Goal: Information Seeking & Learning: Learn about a topic

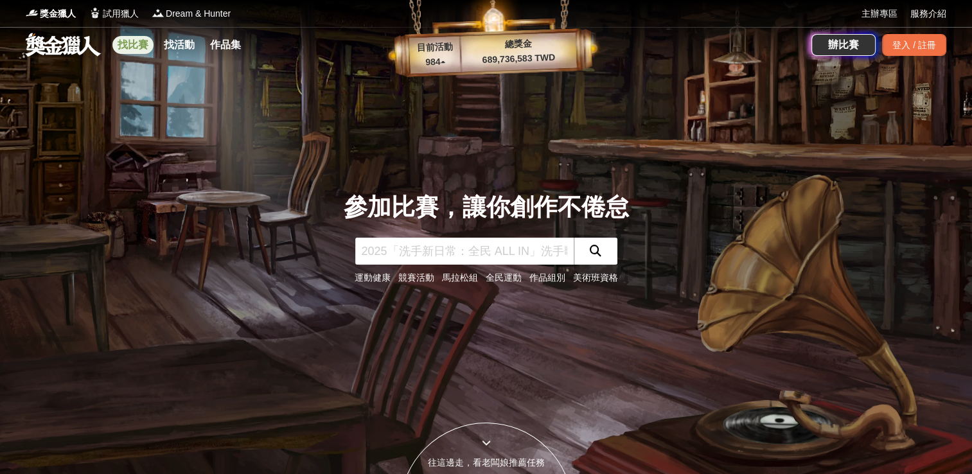
click at [135, 51] on link "找比賽" at bounding box center [132, 45] width 41 height 18
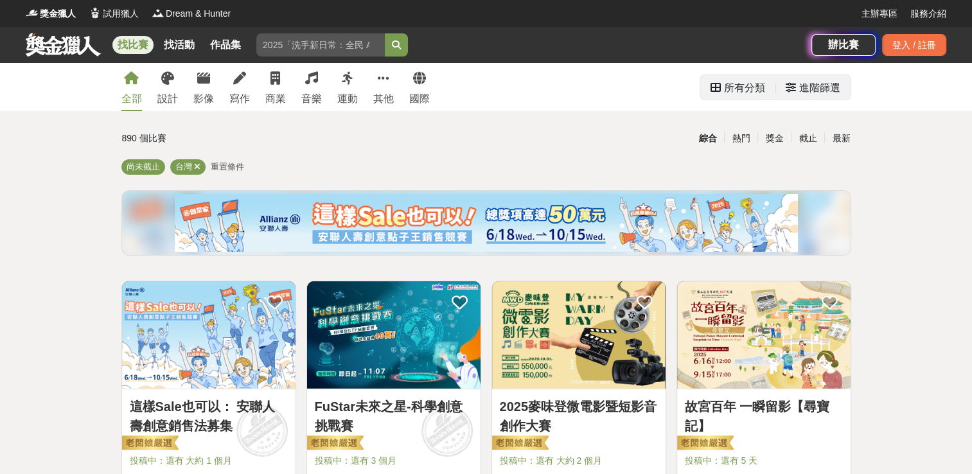
click at [807, 95] on div "進階篩選" at bounding box center [819, 88] width 41 height 26
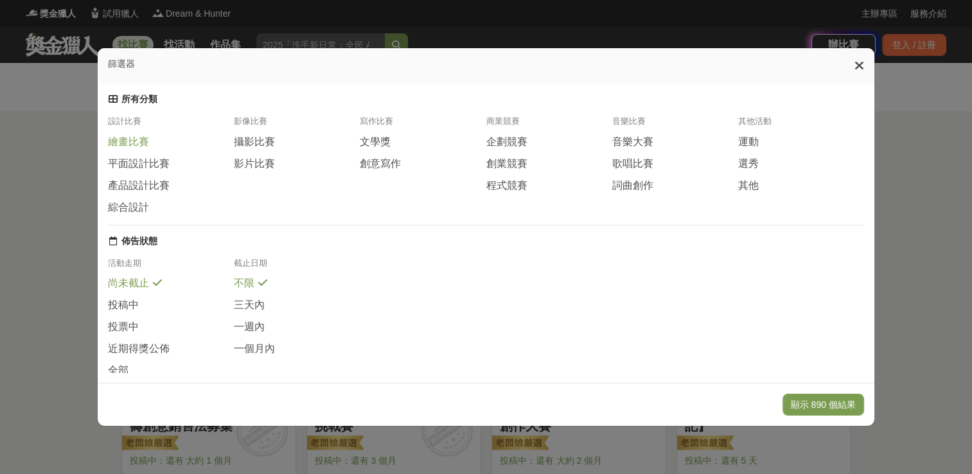
click at [153, 143] on span at bounding box center [157, 140] width 10 height 10
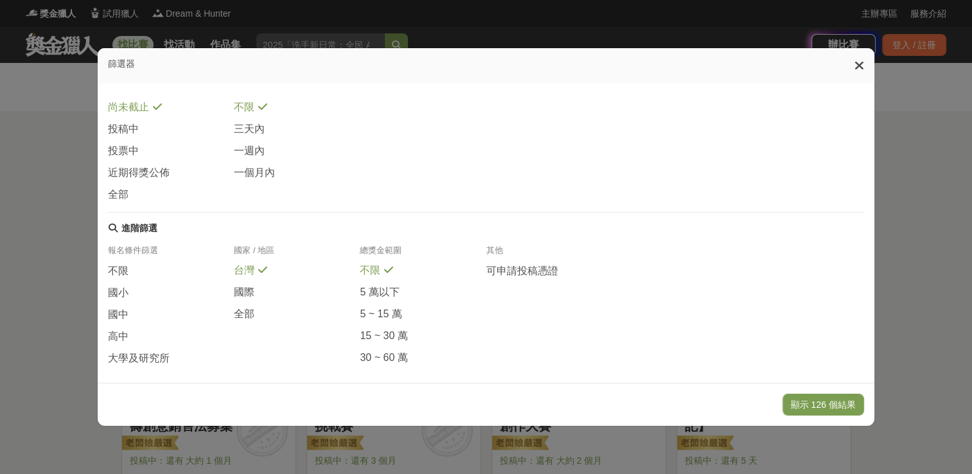
scroll to position [229, 0]
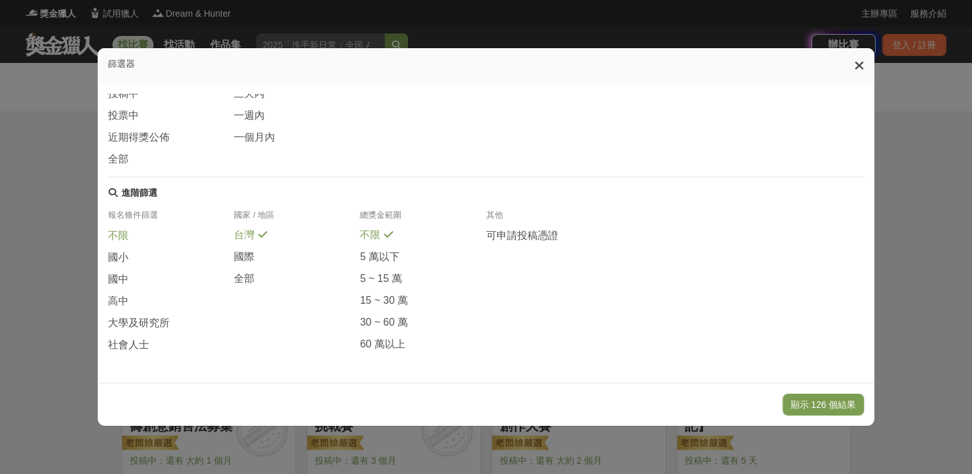
click at [157, 229] on div "不限" at bounding box center [171, 240] width 126 height 22
click at [249, 274] on span "全部" at bounding box center [244, 279] width 21 height 13
click at [844, 404] on button "顯示 153 個結果" at bounding box center [824, 405] width 82 height 22
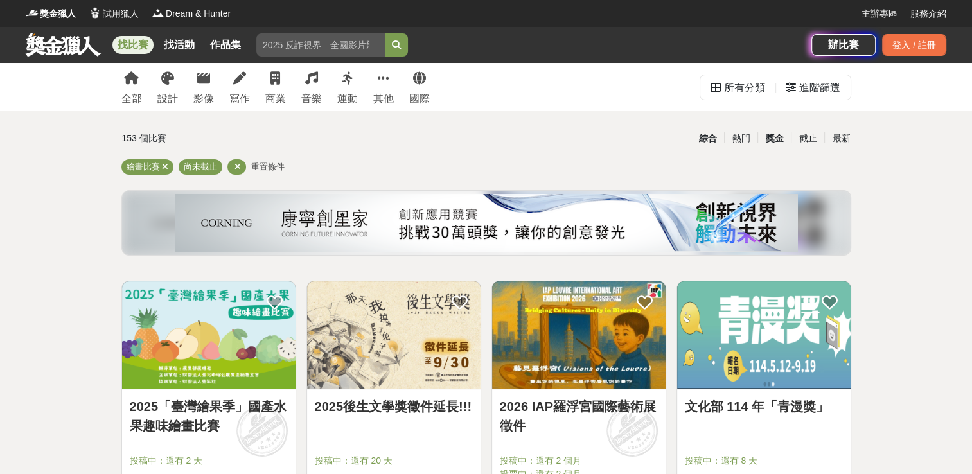
click at [778, 139] on div "獎金" at bounding box center [774, 138] width 33 height 22
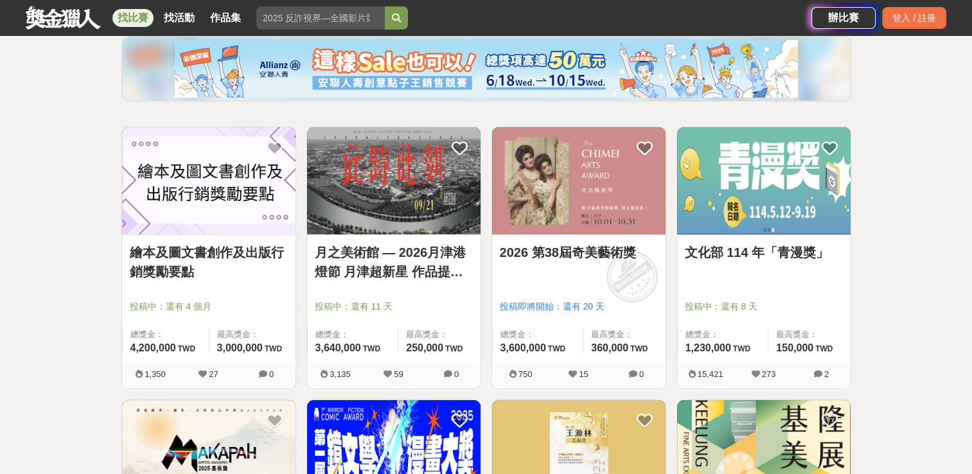
scroll to position [193, 0]
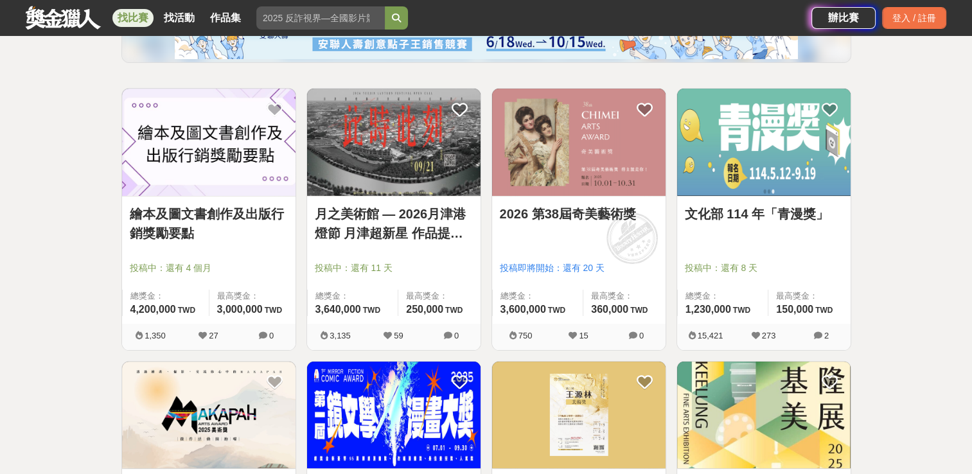
click at [598, 216] on link "2026 第38屆奇美藝術獎" at bounding box center [579, 213] width 158 height 19
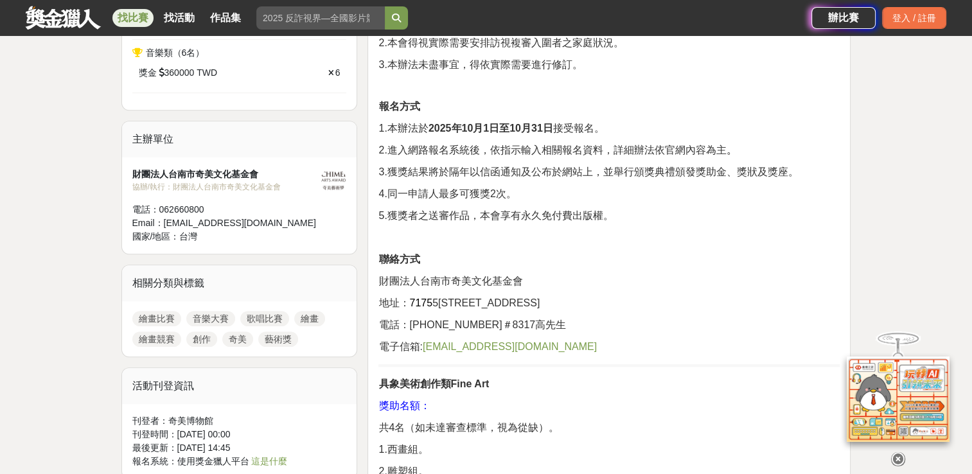
scroll to position [707, 0]
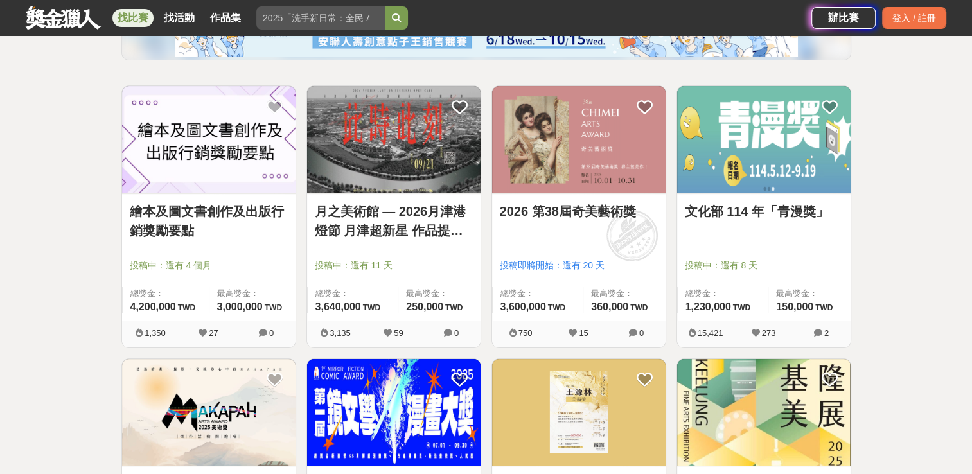
scroll to position [64, 0]
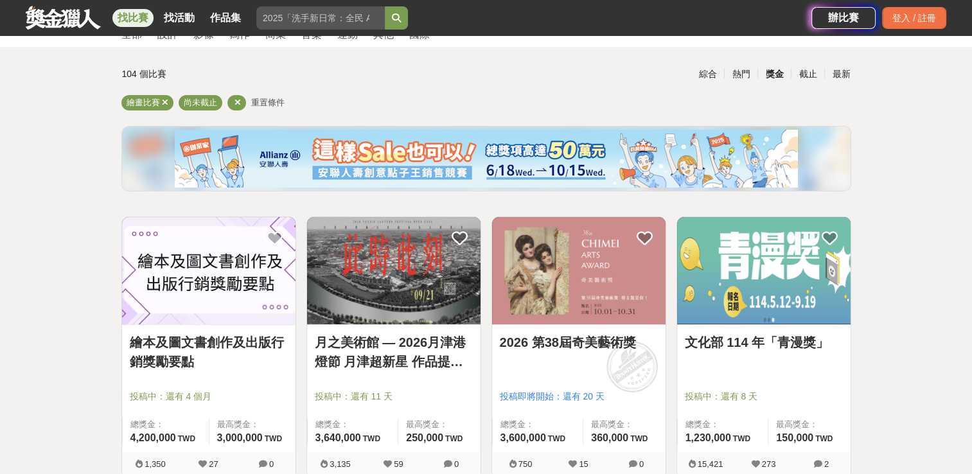
click at [427, 357] on link "月之美術館 — 2026月津港燈節 月津超新星 作品提案徵選計畫 〈OPEN CALL〉" at bounding box center [394, 352] width 158 height 39
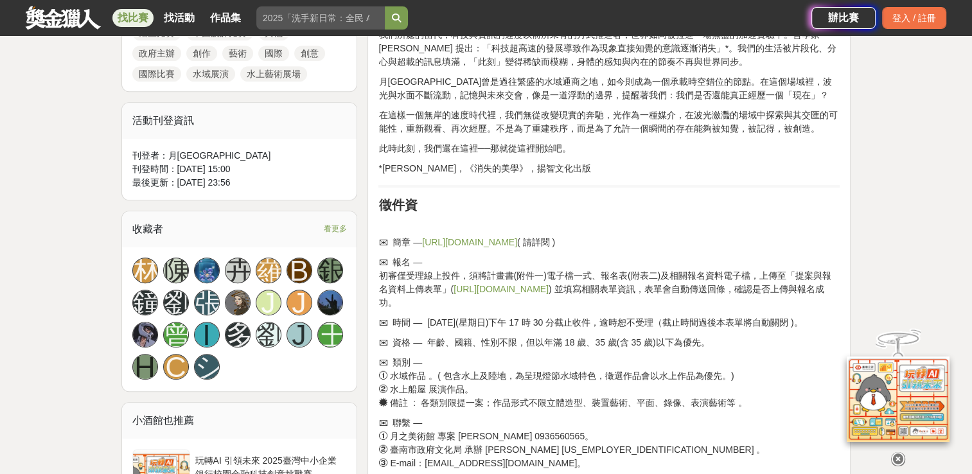
scroll to position [771, 0]
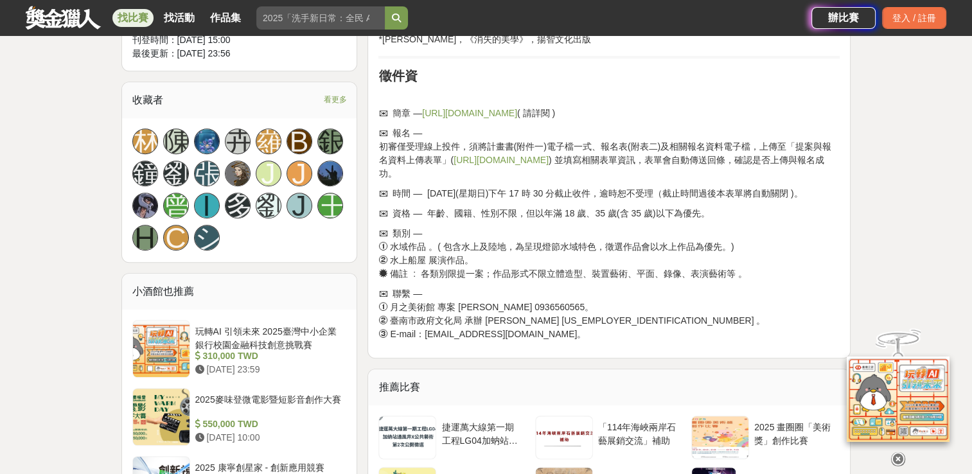
click at [448, 118] on link "[URL][DOMAIN_NAME]" at bounding box center [469, 113] width 95 height 10
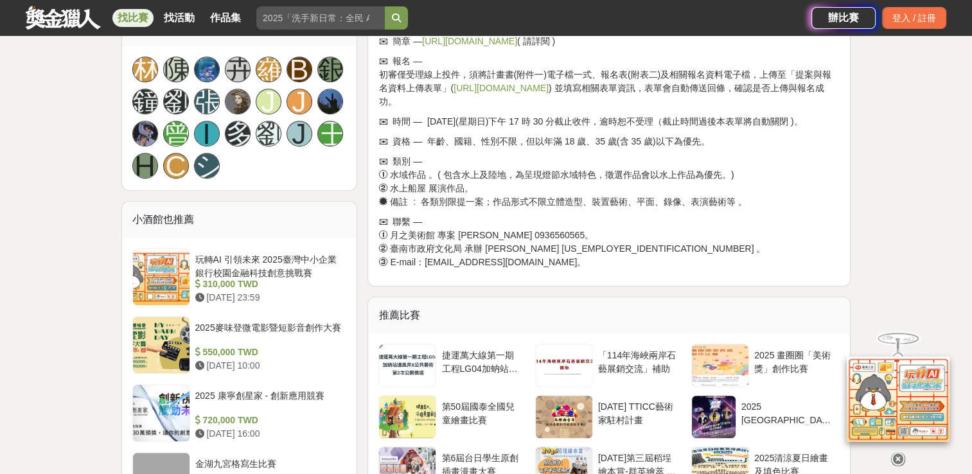
scroll to position [835, 0]
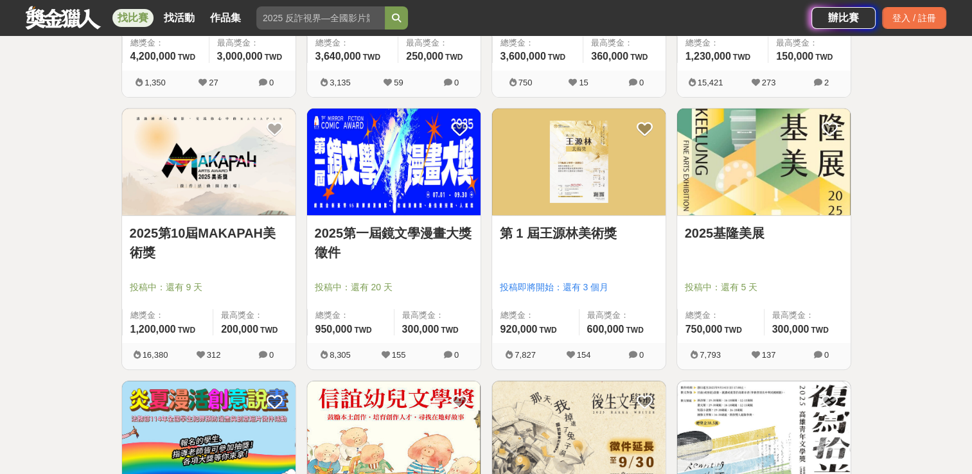
scroll to position [386, 0]
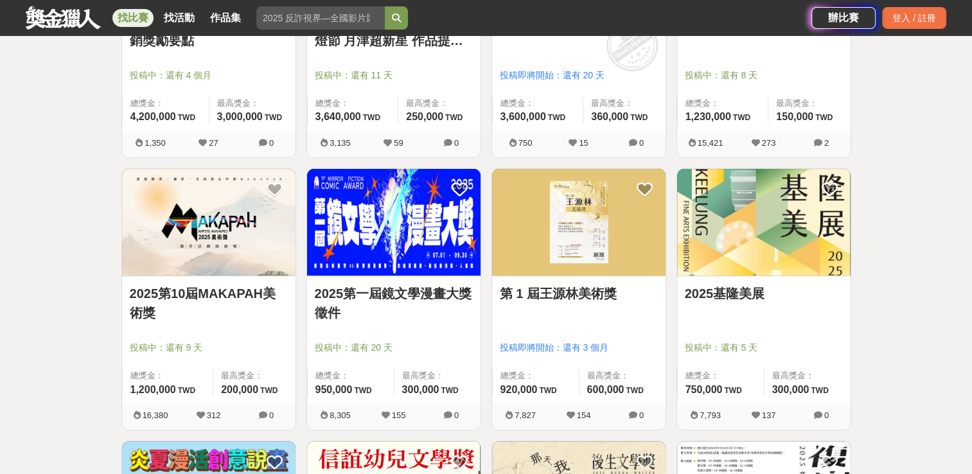
click at [527, 285] on link "第 1 屆王源林美術獎" at bounding box center [579, 293] width 158 height 19
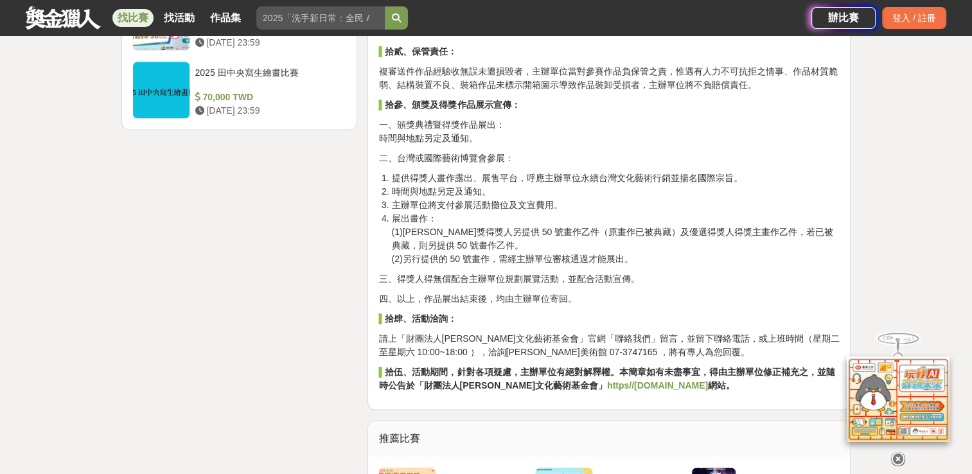
scroll to position [1735, 0]
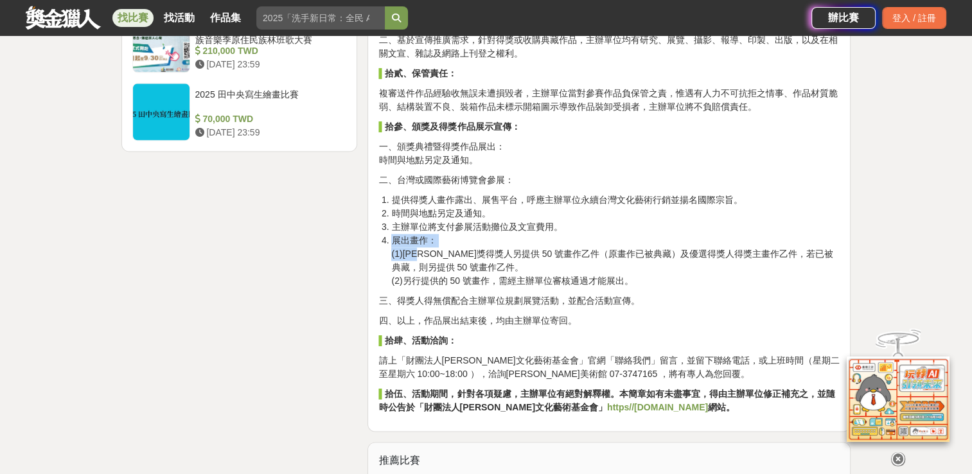
drag, startPoint x: 431, startPoint y: 242, endPoint x: 803, endPoint y: 228, distance: 373.0
click at [803, 234] on li "展出畫作： (1)[PERSON_NAME]獎得獎人另提供 50 號畫作乙件（原畫作已被典藏）及優選得獎人得獎主畫作乙件，若已被典藏，則另提供 50 號畫作乙…" at bounding box center [615, 261] width 449 height 54
drag, startPoint x: 803, startPoint y: 228, endPoint x: 698, endPoint y: 251, distance: 107.8
click at [698, 251] on li "展出畫作： (1)[PERSON_NAME]獎得獎人另提供 50 號畫作乙件（原畫作已被典藏）及優選得獎人得獎主畫作乙件，若已被典藏，則另提供 50 號畫作乙…" at bounding box center [615, 261] width 449 height 54
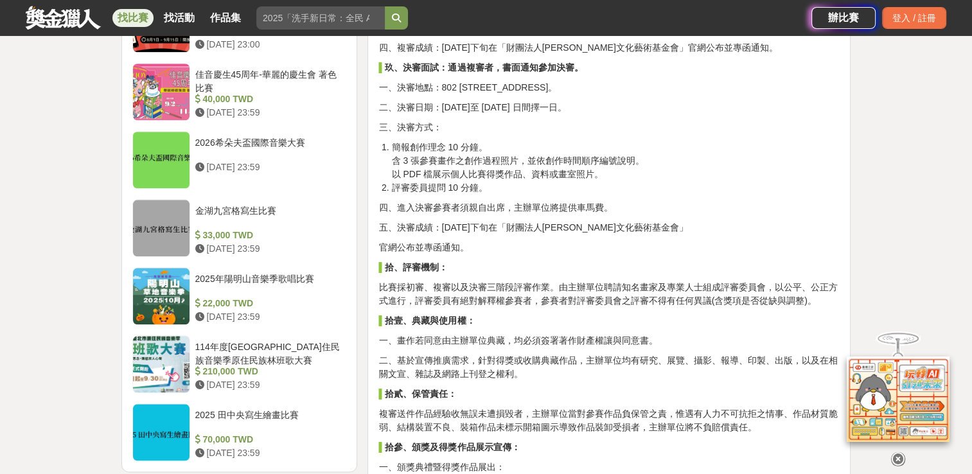
scroll to position [1414, 0]
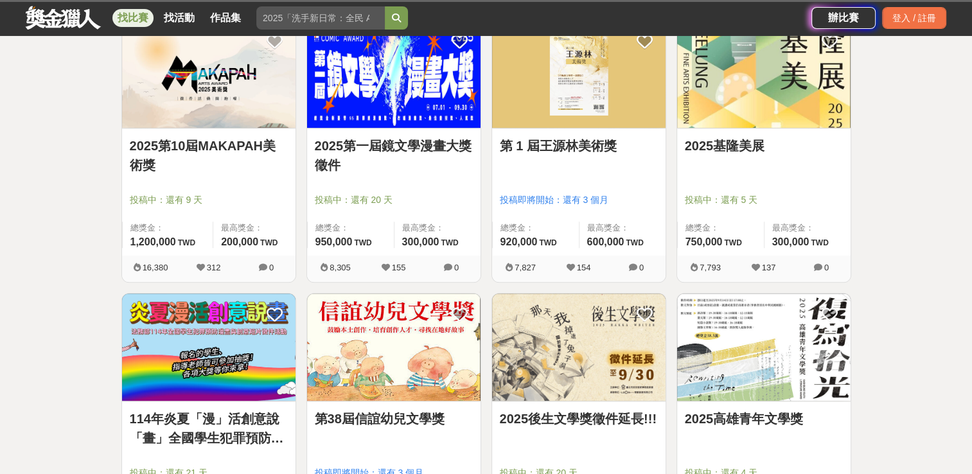
scroll to position [386, 0]
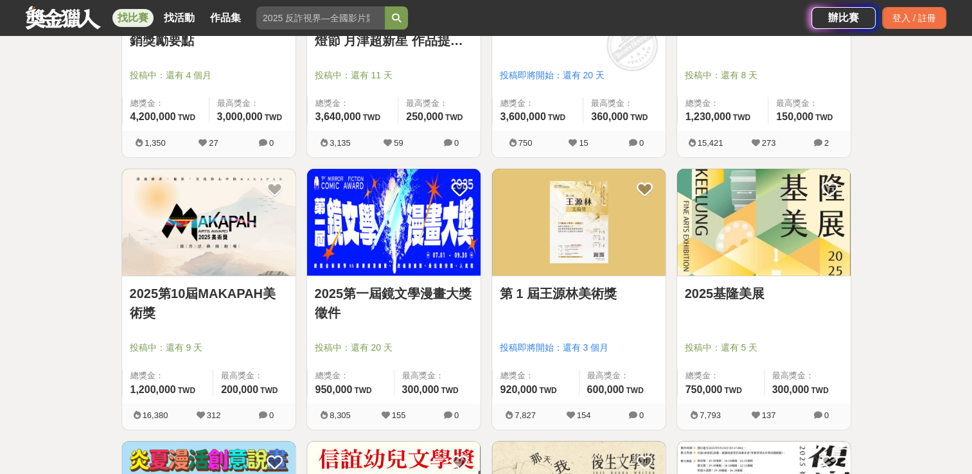
click at [766, 249] on img at bounding box center [763, 222] width 173 height 107
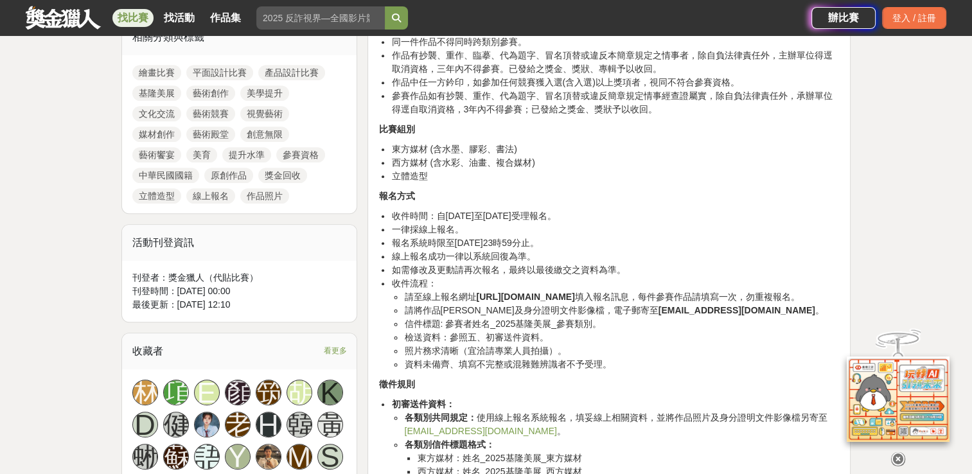
scroll to position [707, 0]
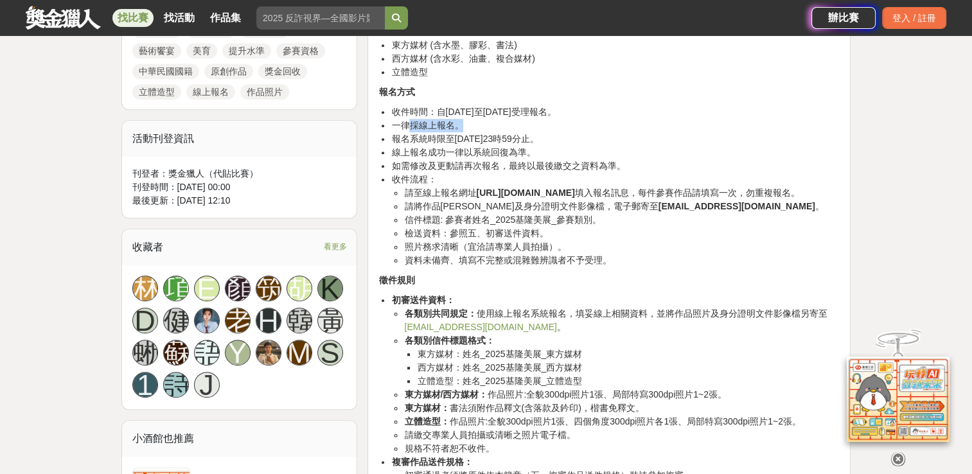
drag, startPoint x: 414, startPoint y: 127, endPoint x: 470, endPoint y: 127, distance: 56.5
click at [470, 127] on li "一律採線上報名。" at bounding box center [615, 125] width 449 height 13
drag, startPoint x: 476, startPoint y: 193, endPoint x: 645, endPoint y: 186, distance: 169.8
click at [645, 186] on li "請至線上報名網址 [URL][DOMAIN_NAME] 填入報名訊息，每件參賽作品請填寫一次，勿重複報名。" at bounding box center [622, 192] width 436 height 13
copy li "[URL][DOMAIN_NAME]"
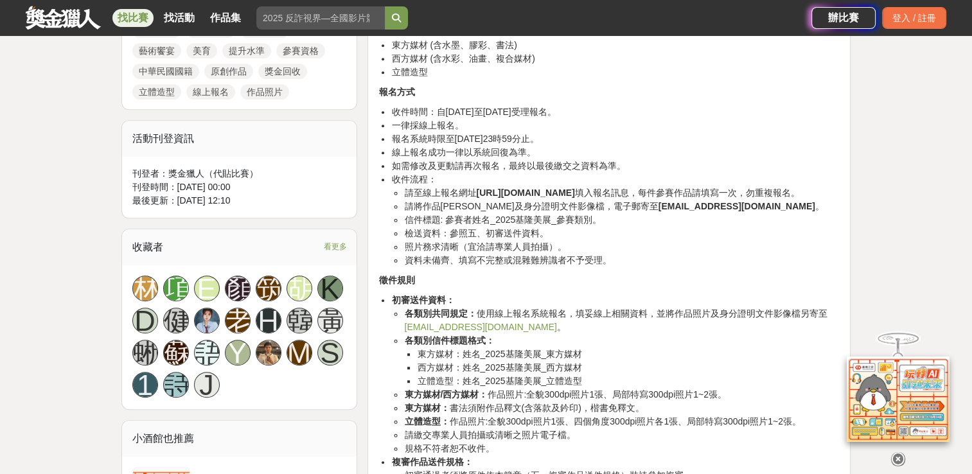
click at [565, 227] on li "信件標題: 參賽者姓名_2025基隆美展_參賽類別。" at bounding box center [622, 219] width 436 height 13
drag, startPoint x: 606, startPoint y: 217, endPoint x: 711, endPoint y: 220, distance: 105.4
click at [711, 213] on li "請將作品高清圖及身分證明文件影像檔，電子郵寄至 [EMAIL_ADDRESS][DOMAIN_NAME] 。" at bounding box center [622, 206] width 436 height 13
copy li "至 [EMAIL_ADDRESS][DOMAIN_NAME]"
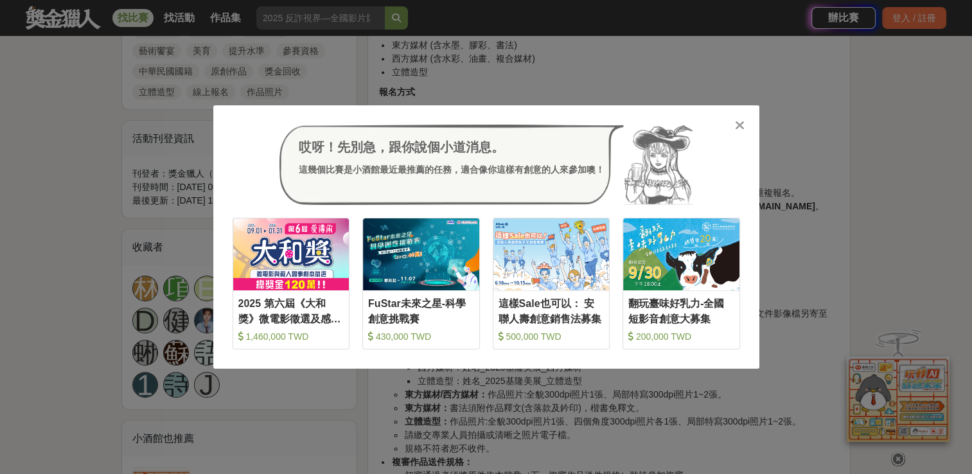
click at [739, 125] on icon at bounding box center [740, 125] width 10 height 13
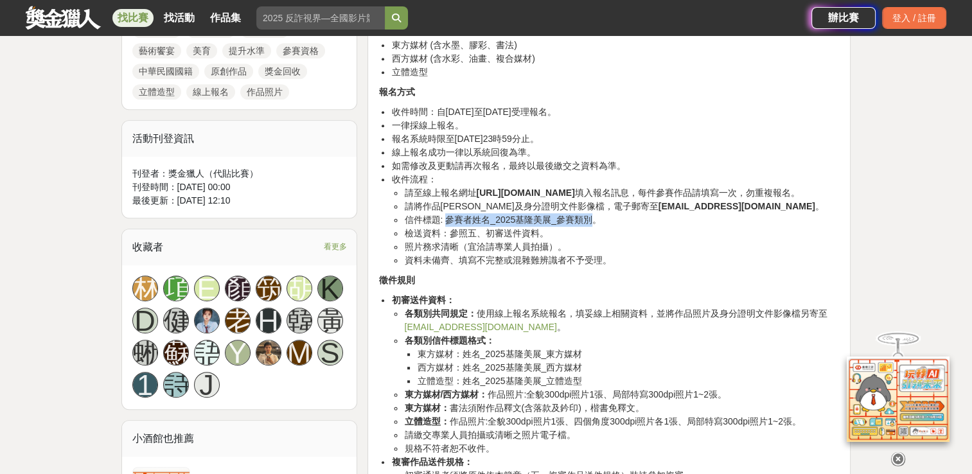
drag, startPoint x: 446, startPoint y: 231, endPoint x: 592, endPoint y: 238, distance: 146.0
click at [592, 227] on li "信件標題: 參賽者姓名_2025基隆美展_參賽類別。" at bounding box center [622, 219] width 436 height 13
copy li "參賽者姓名_2025基隆美展_參賽類別"
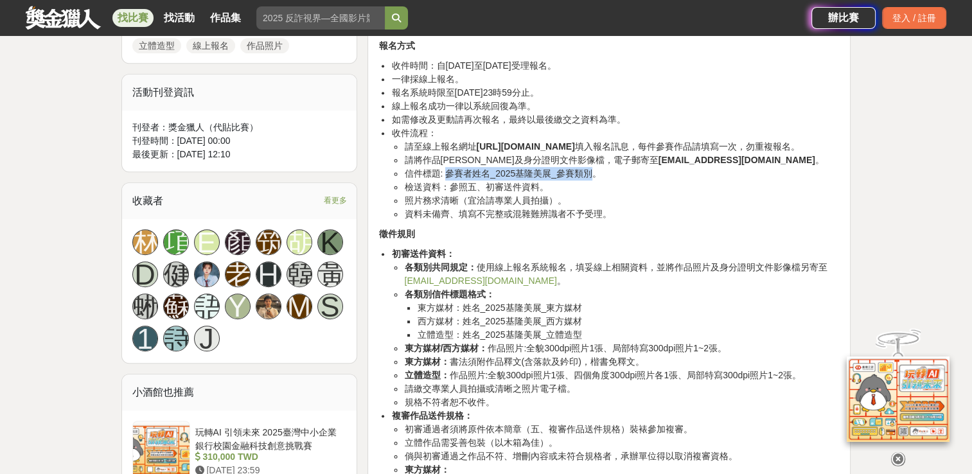
scroll to position [835, 0]
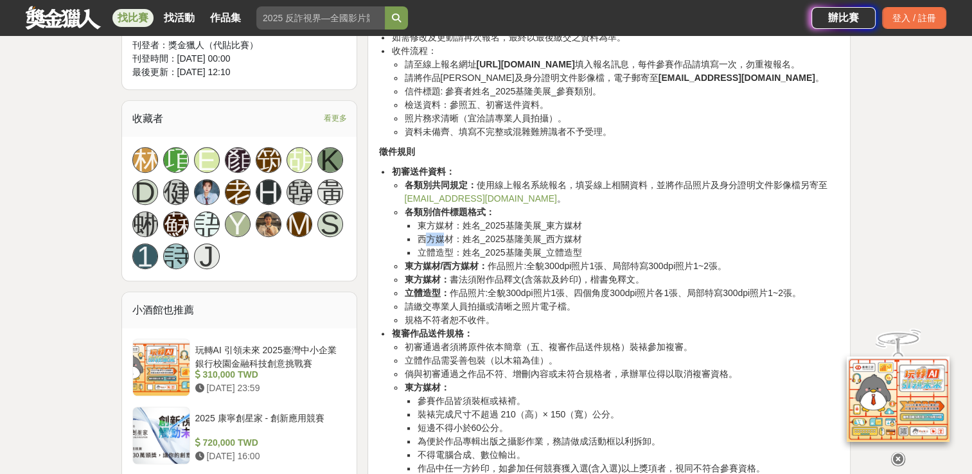
drag, startPoint x: 425, startPoint y: 253, endPoint x: 447, endPoint y: 254, distance: 21.9
click at [447, 246] on li "西方媒材：姓名_2025基隆美展_西方媒材" at bounding box center [628, 239] width 423 height 13
drag, startPoint x: 447, startPoint y: 254, endPoint x: 433, endPoint y: 257, distance: 13.9
click at [433, 246] on li "西方媒材：姓名_2025基隆美展_西方媒材" at bounding box center [628, 239] width 423 height 13
drag, startPoint x: 419, startPoint y: 253, endPoint x: 452, endPoint y: 253, distance: 32.8
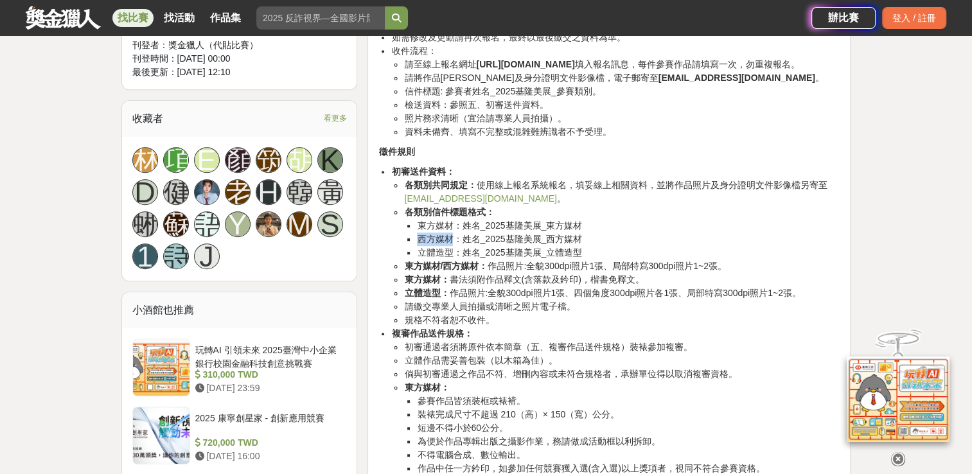
click at [452, 246] on li "西方媒材：姓名_2025基隆美展_西方媒材" at bounding box center [628, 239] width 423 height 13
copy li "西方媒材"
click at [472, 112] on li "檢送資料：參照五、初審送件資料。" at bounding box center [622, 104] width 436 height 13
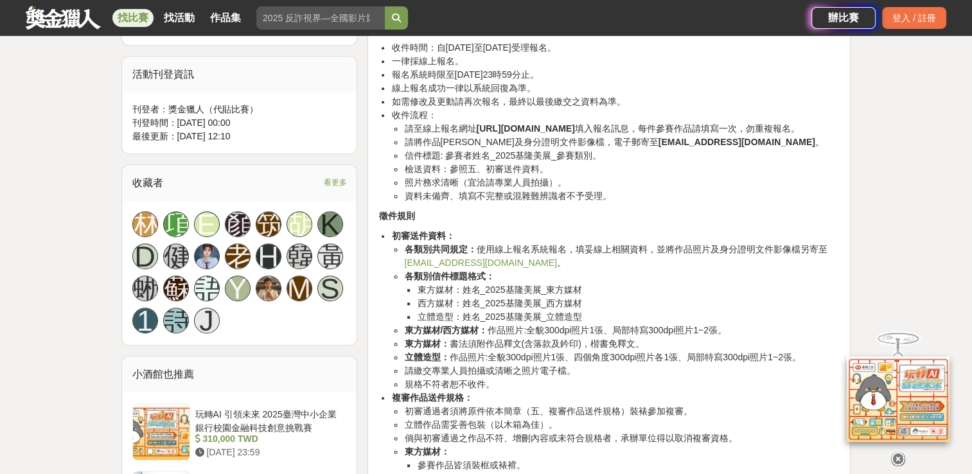
scroll to position [643, 0]
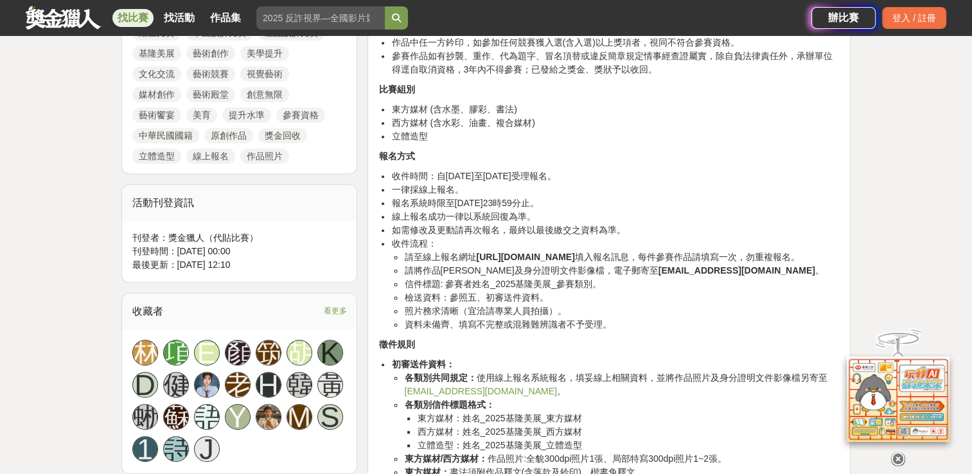
click at [515, 305] on li "檢送資料：參照五、初審送件資料。" at bounding box center [622, 297] width 436 height 13
click at [519, 318] on li "照片務求清晰（宜洽請專業人員拍攝）。" at bounding box center [622, 311] width 436 height 13
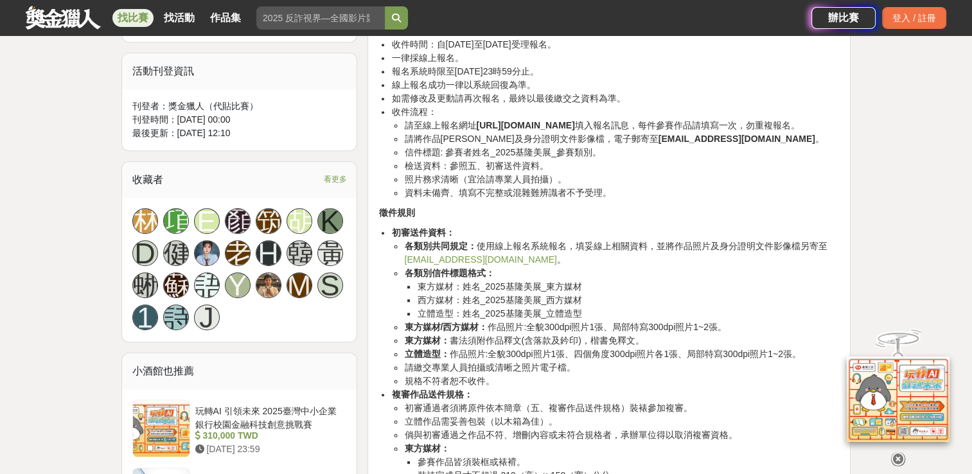
scroll to position [835, 0]
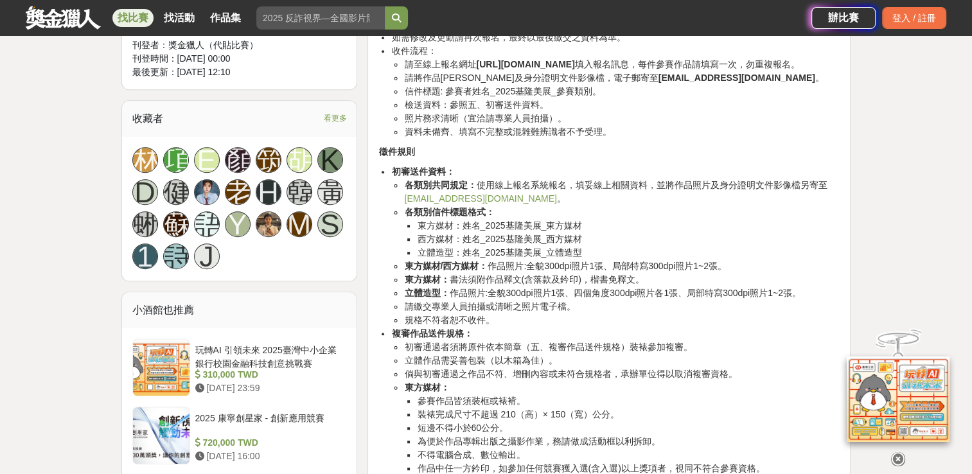
click at [479, 204] on link "[EMAIL_ADDRESS][DOMAIN_NAME]" at bounding box center [480, 198] width 152 height 10
click at [770, 206] on li "各類別共同規定： 使用線上報名系統報名，填妥線上相關資料，並將作品照片及身分證明文件影像檔另寄至 [EMAIL_ADDRESS][DOMAIN_NAME] 。" at bounding box center [622, 192] width 436 height 27
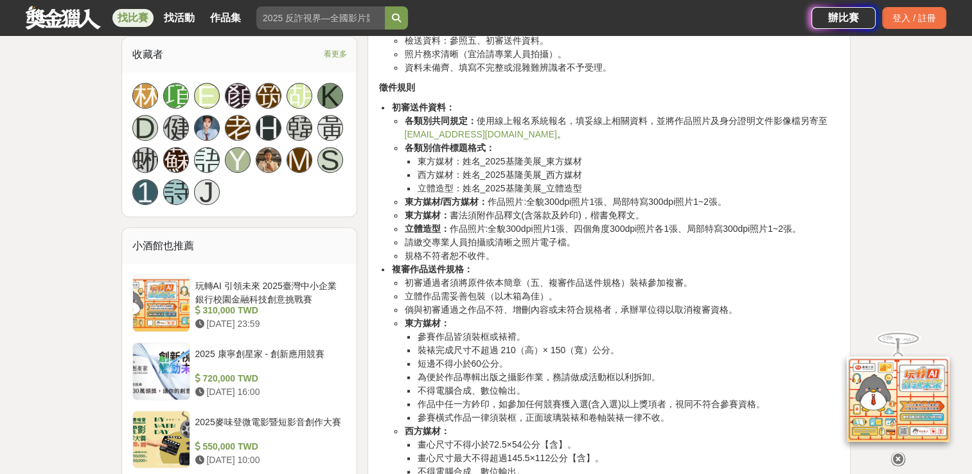
click at [542, 236] on li "立體造型： 作品照片:全貌300dpi照片1張、四個角度300dpi照片各1張、局部特寫300dpi照片1~2張。" at bounding box center [622, 228] width 436 height 13
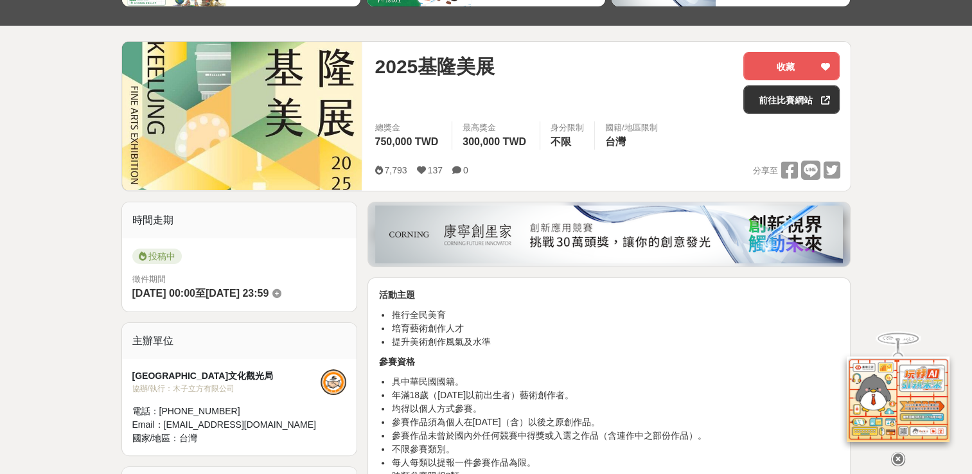
scroll to position [0, 0]
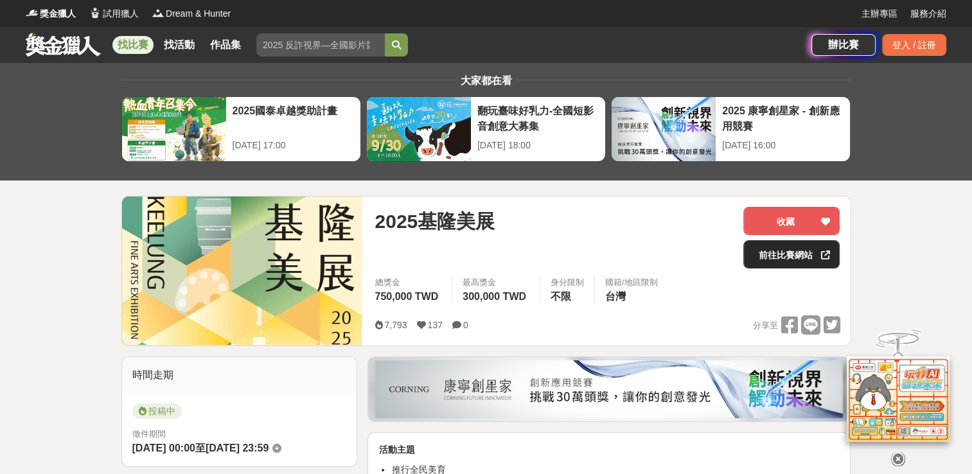
click at [800, 262] on link "前往比賽網站" at bounding box center [791, 254] width 96 height 28
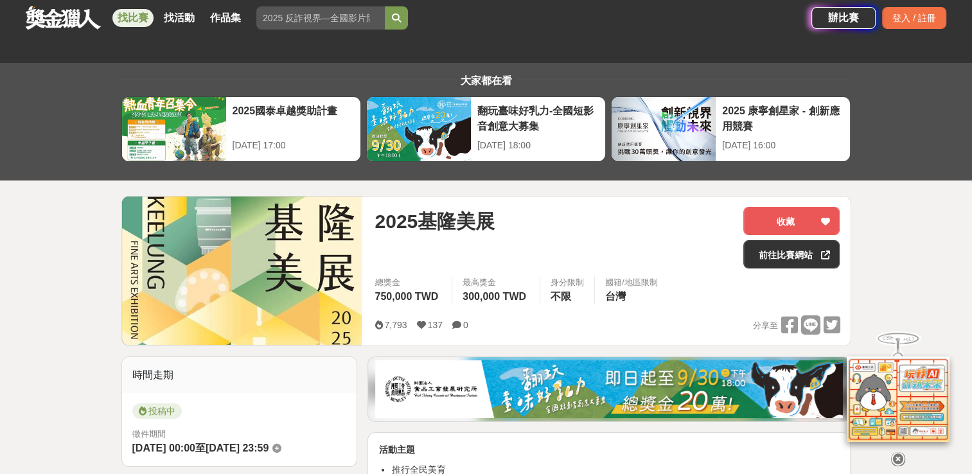
scroll to position [386, 0]
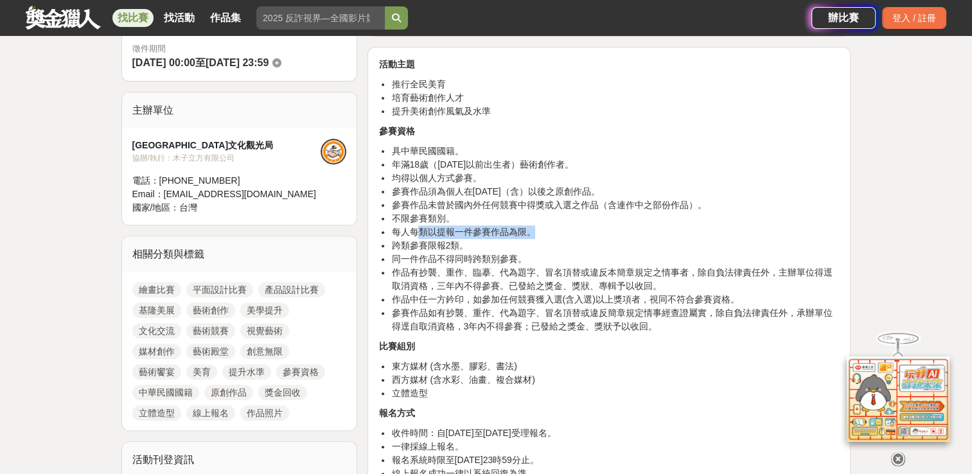
drag, startPoint x: 415, startPoint y: 231, endPoint x: 574, endPoint y: 231, distance: 159.4
click at [574, 231] on li "每人每類以提報一件參賽作品為限。" at bounding box center [615, 232] width 449 height 13
drag, startPoint x: 574, startPoint y: 231, endPoint x: 526, endPoint y: 355, distance: 132.5
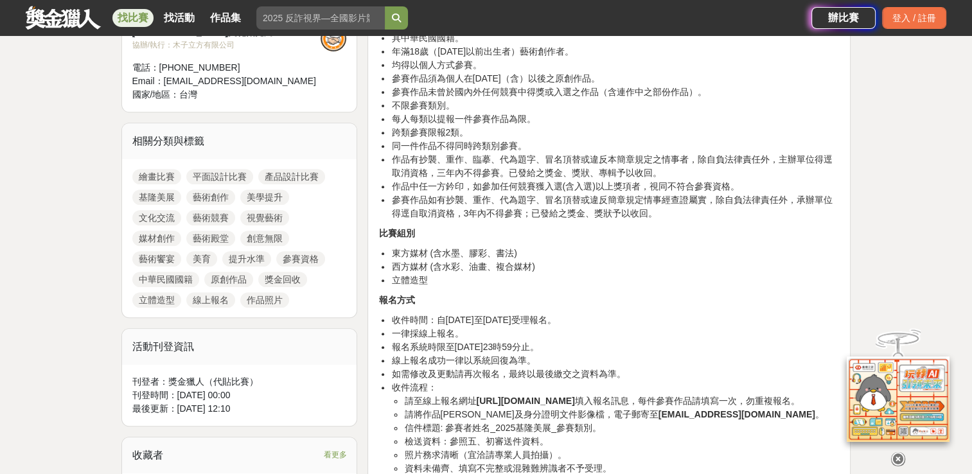
scroll to position [643, 0]
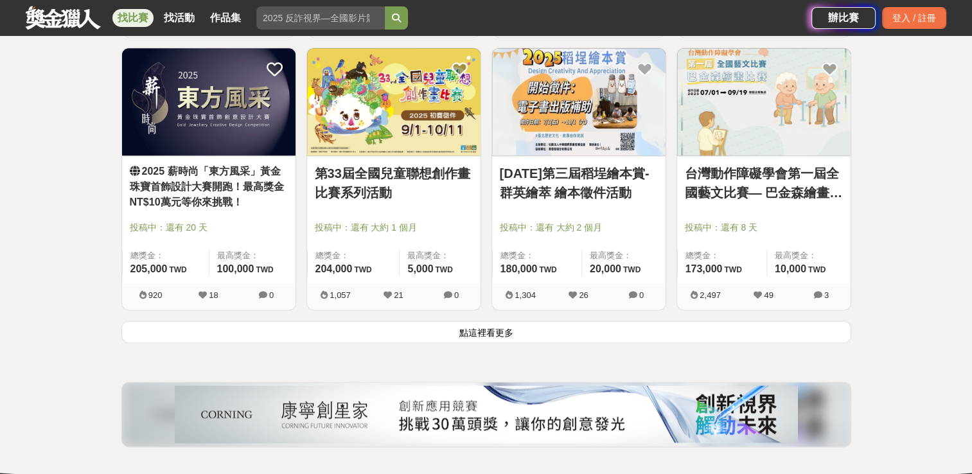
scroll to position [1606, 0]
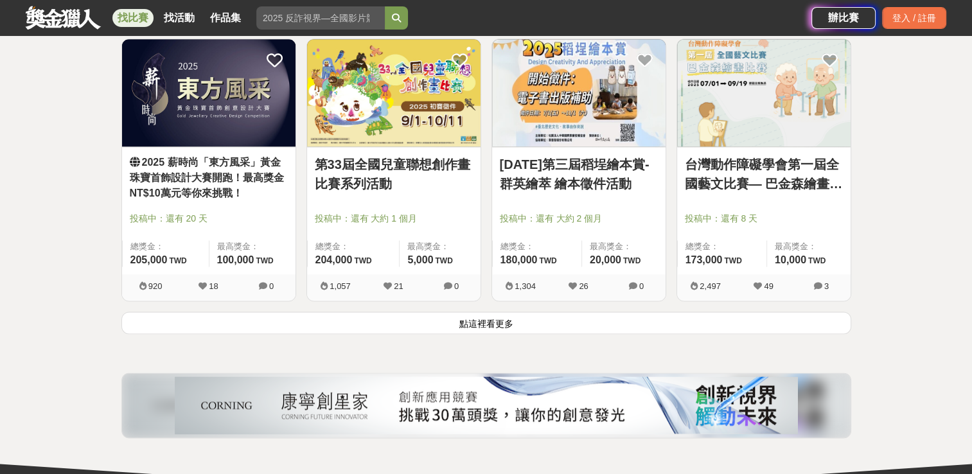
click at [414, 320] on button "點這裡看更多" at bounding box center [486, 323] width 730 height 22
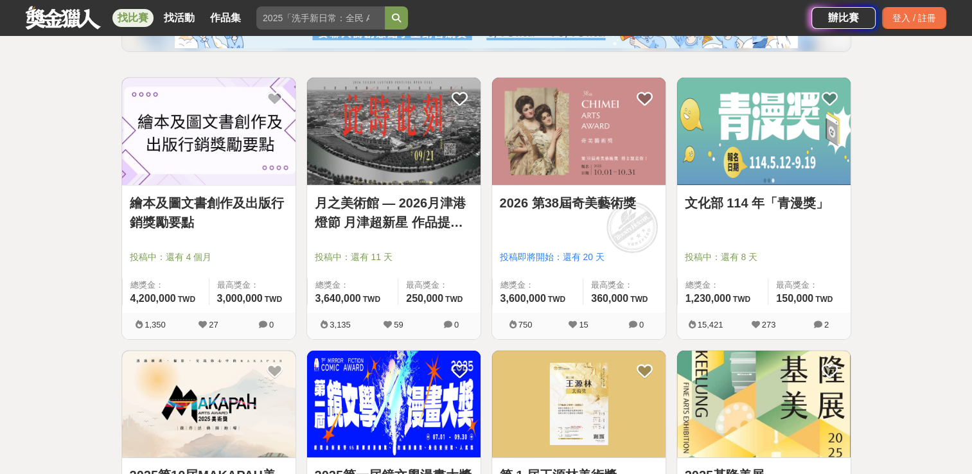
scroll to position [193, 0]
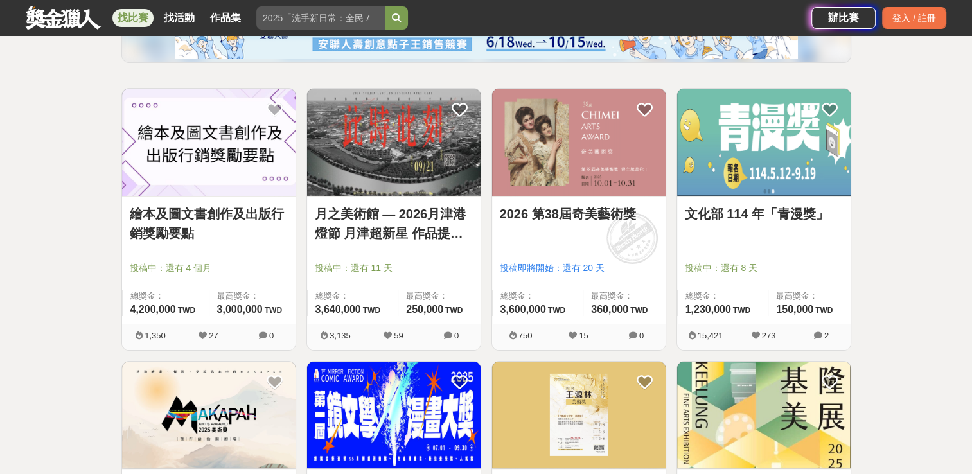
click at [627, 215] on link "2026 第38屆奇美藝術獎" at bounding box center [579, 213] width 158 height 19
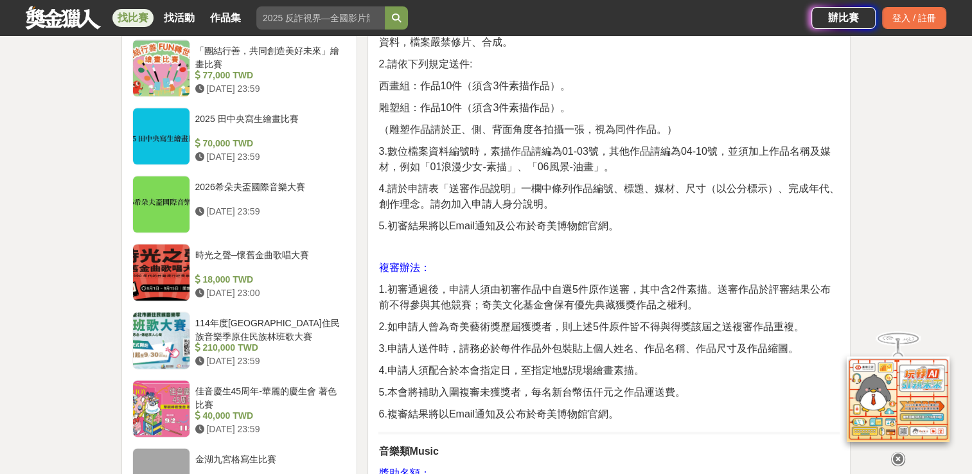
scroll to position [1349, 0]
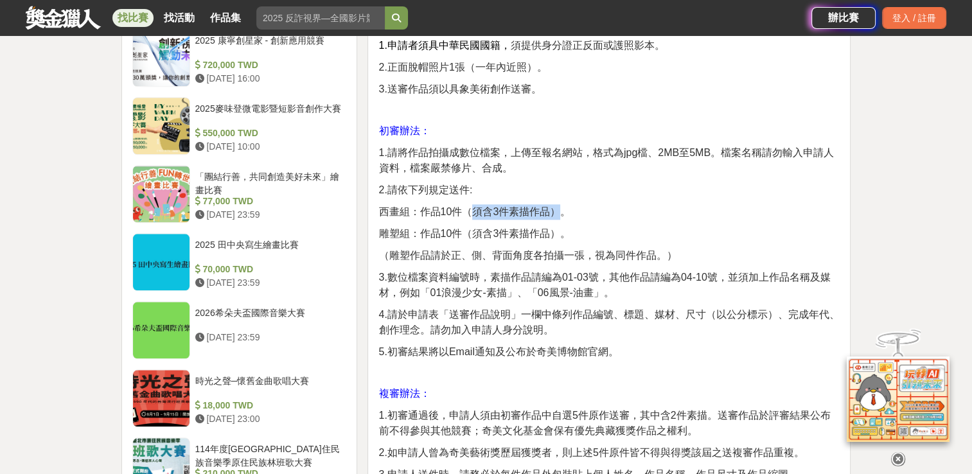
drag, startPoint x: 467, startPoint y: 209, endPoint x: 555, endPoint y: 209, distance: 88.0
click at [555, 209] on span "西畫組：作品10件（須含3件素描作品）。" at bounding box center [474, 211] width 192 height 11
drag, startPoint x: 555, startPoint y: 209, endPoint x: 309, endPoint y: 107, distance: 266.5
click at [677, 131] on p "初審辦法：" at bounding box center [608, 130] width 461 height 15
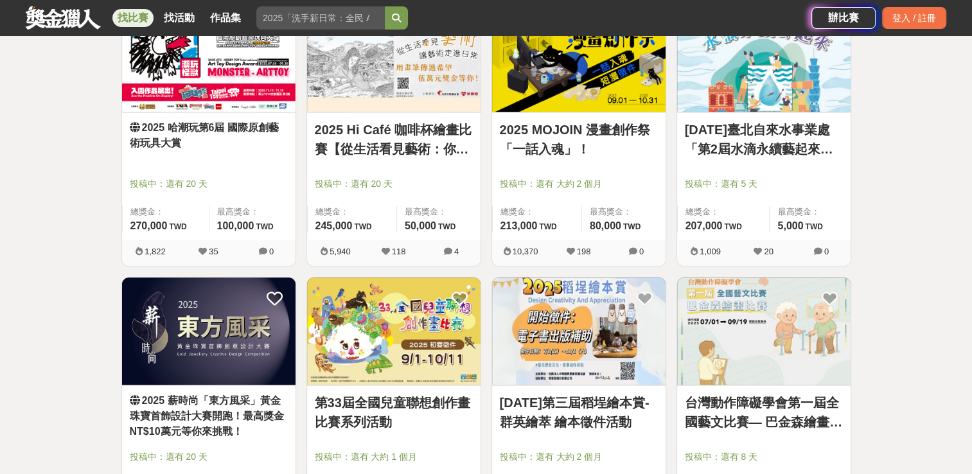
scroll to position [1542, 0]
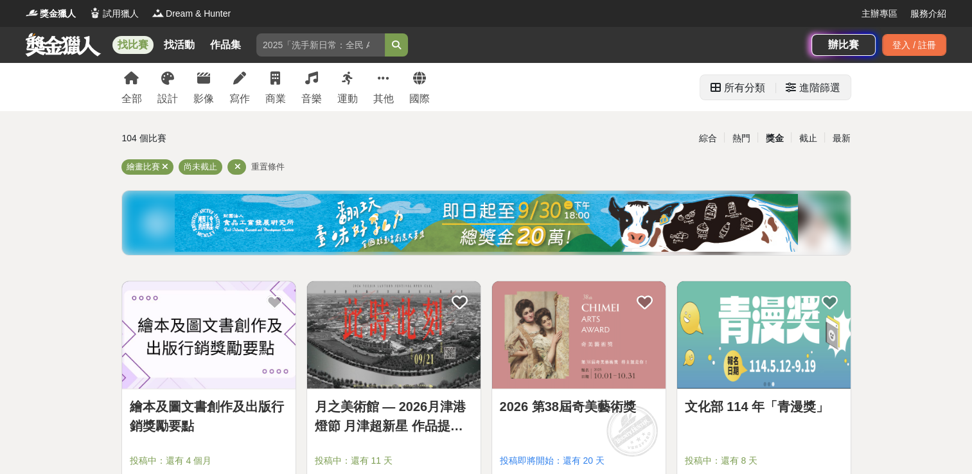
click at [800, 89] on div "進階篩選" at bounding box center [819, 88] width 41 height 26
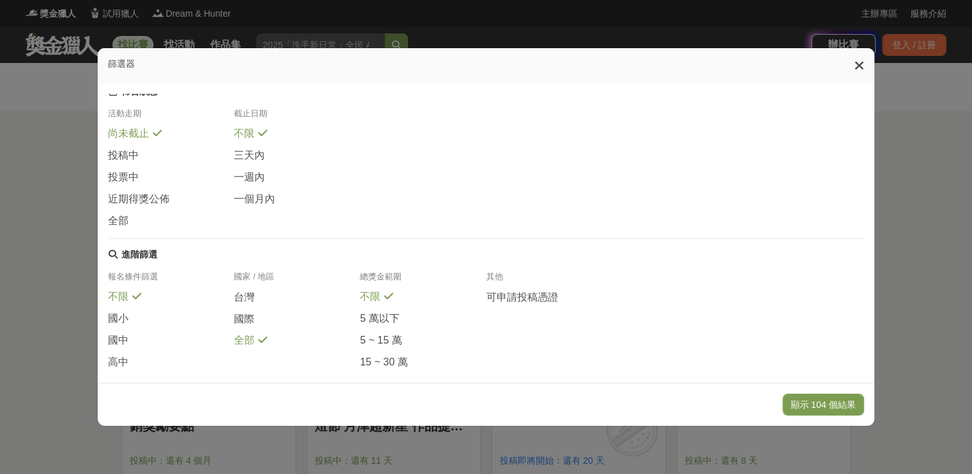
scroll to position [229, 0]
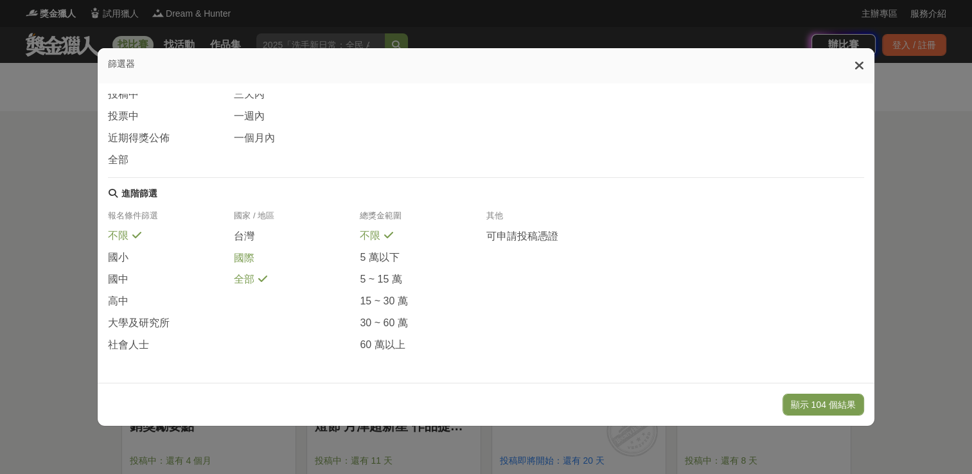
click at [246, 256] on span "國際" at bounding box center [244, 258] width 21 height 13
click at [833, 397] on button "顯示 4 個結果" at bounding box center [828, 405] width 72 height 22
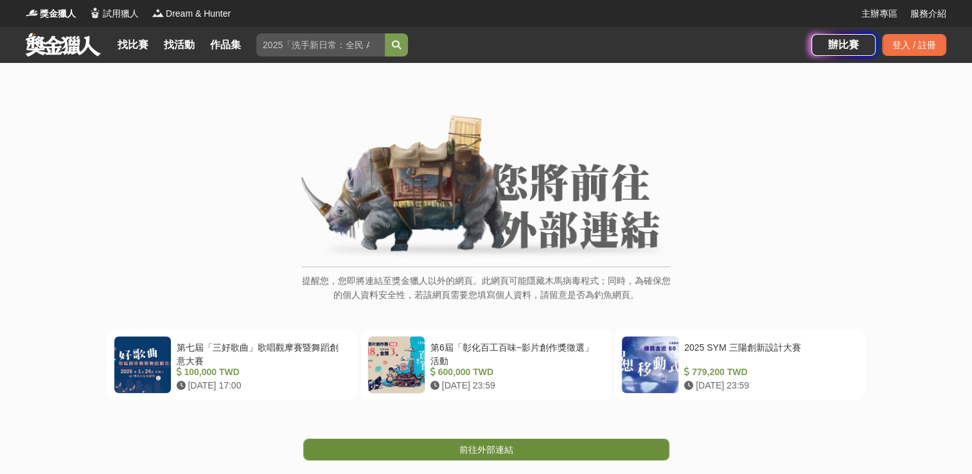
click at [474, 450] on span "前往外部連結" at bounding box center [486, 450] width 54 height 10
click at [463, 449] on span "前往外部連結" at bounding box center [486, 450] width 54 height 10
